Goal: Information Seeking & Learning: Understand process/instructions

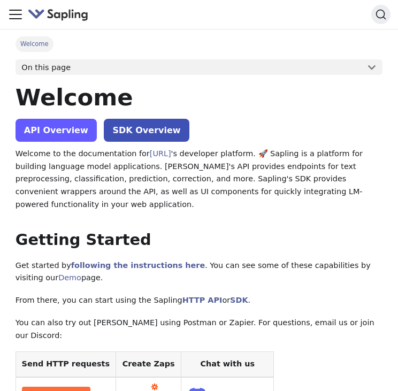
click at [60, 131] on link "API Overview" at bounding box center [56, 130] width 81 height 23
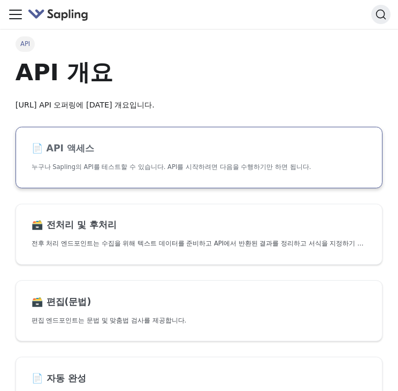
click at [188, 164] on p "누구나 Sapling의 API를 테스트할 수 있습니다. API를 시작하려면 다음을 수행하기만 하면 됩니다." at bounding box center [199, 167] width 335 height 10
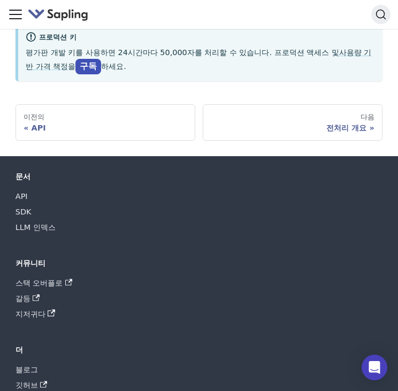
scroll to position [214, 0]
